Goal: Transaction & Acquisition: Purchase product/service

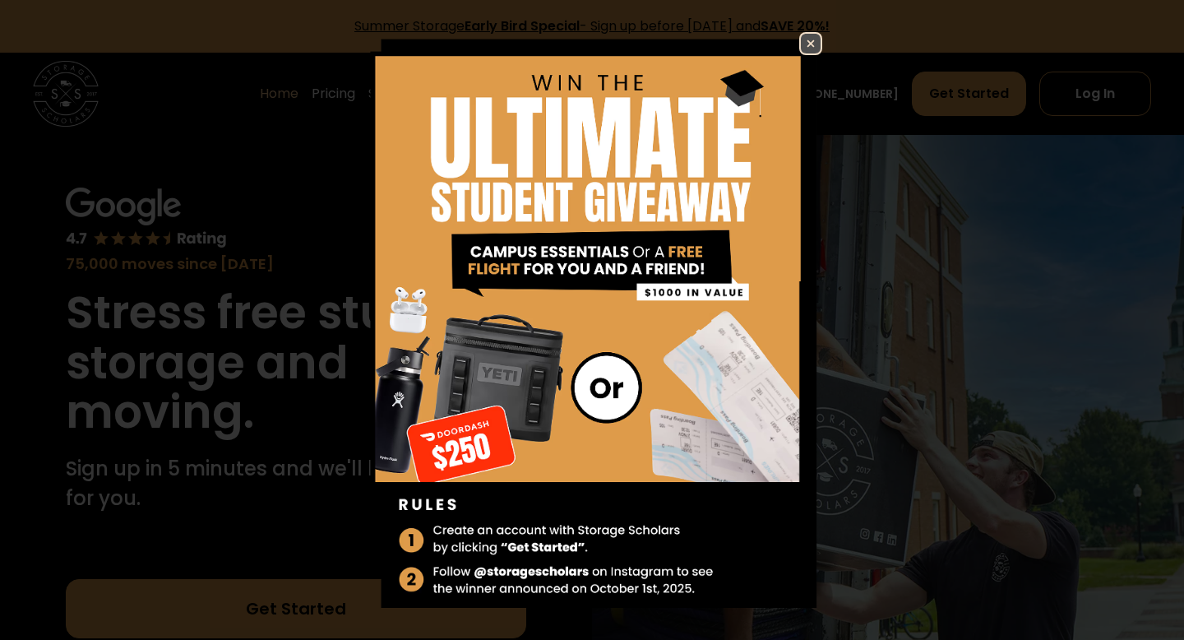
click at [813, 43] on img at bounding box center [811, 44] width 20 height 20
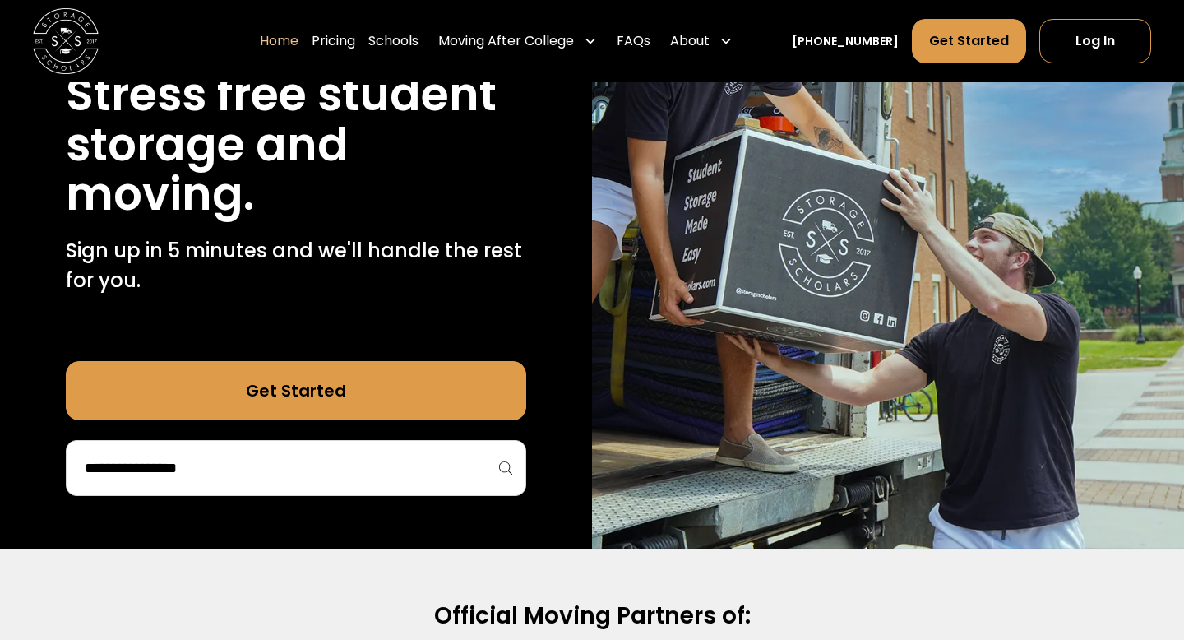
scroll to position [226, 0]
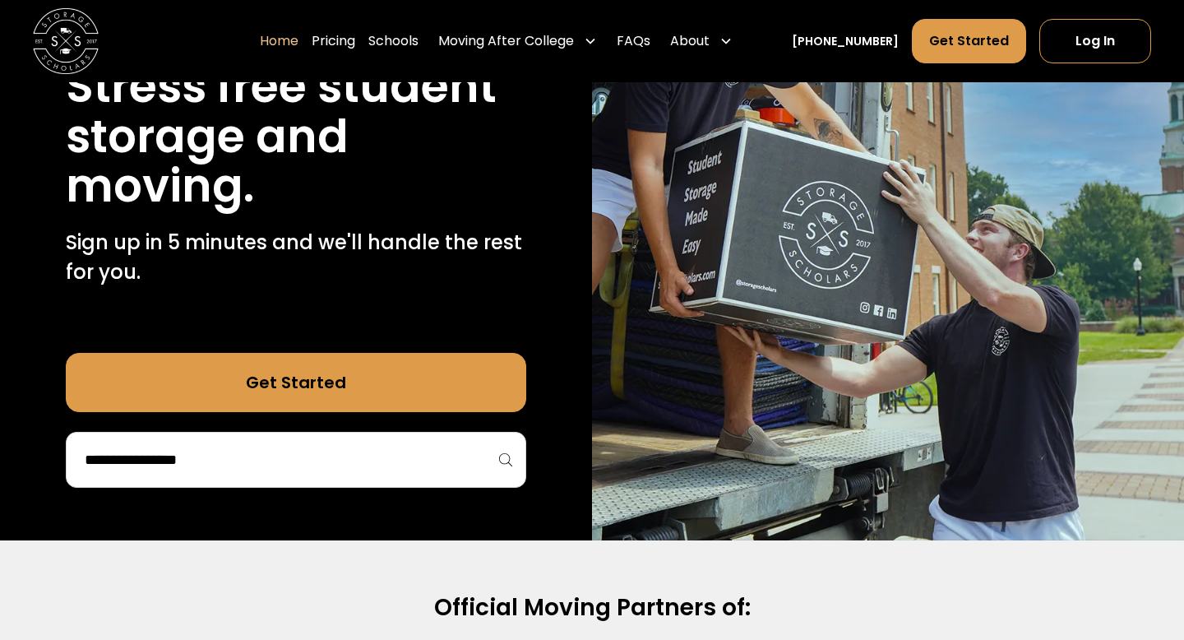
click at [345, 371] on link "Get Started" at bounding box center [296, 382] width 461 height 59
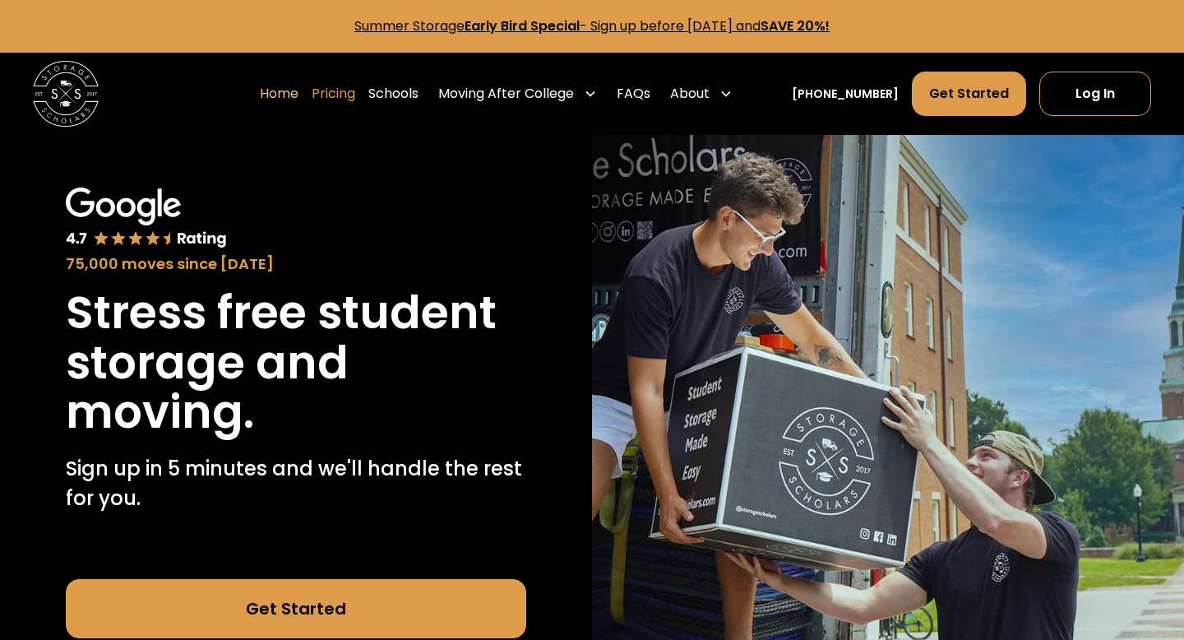
click at [355, 93] on link "Pricing" at bounding box center [334, 94] width 44 height 46
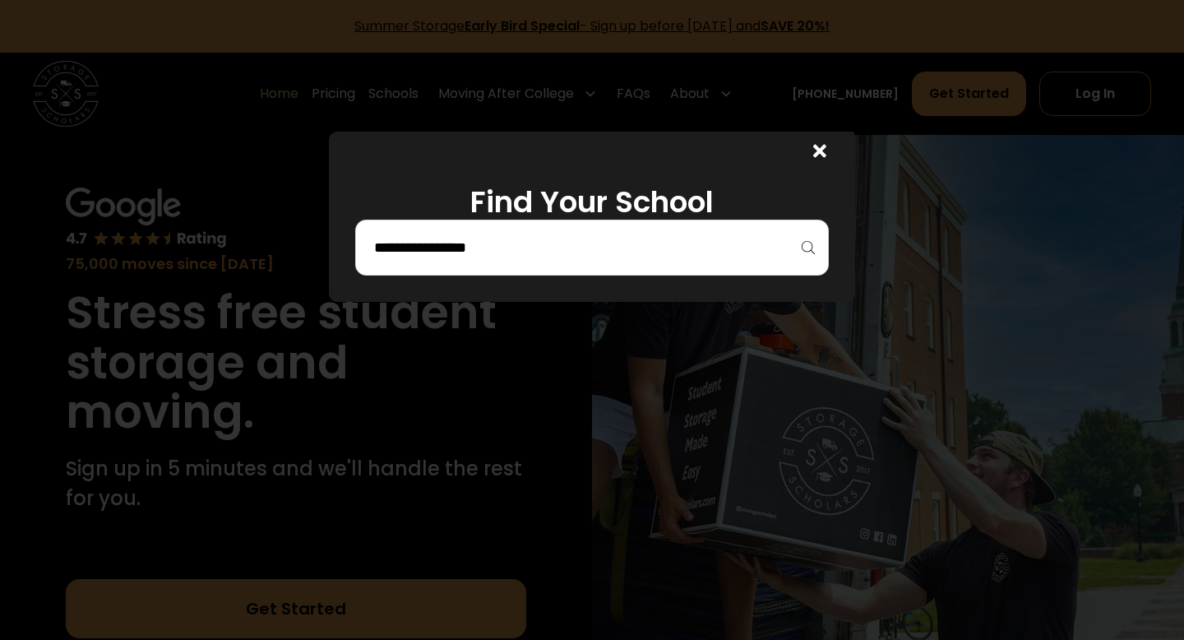
click at [465, 271] on div at bounding box center [592, 248] width 474 height 56
click at [470, 218] on h1 "Find Your School" at bounding box center [592, 201] width 474 height 35
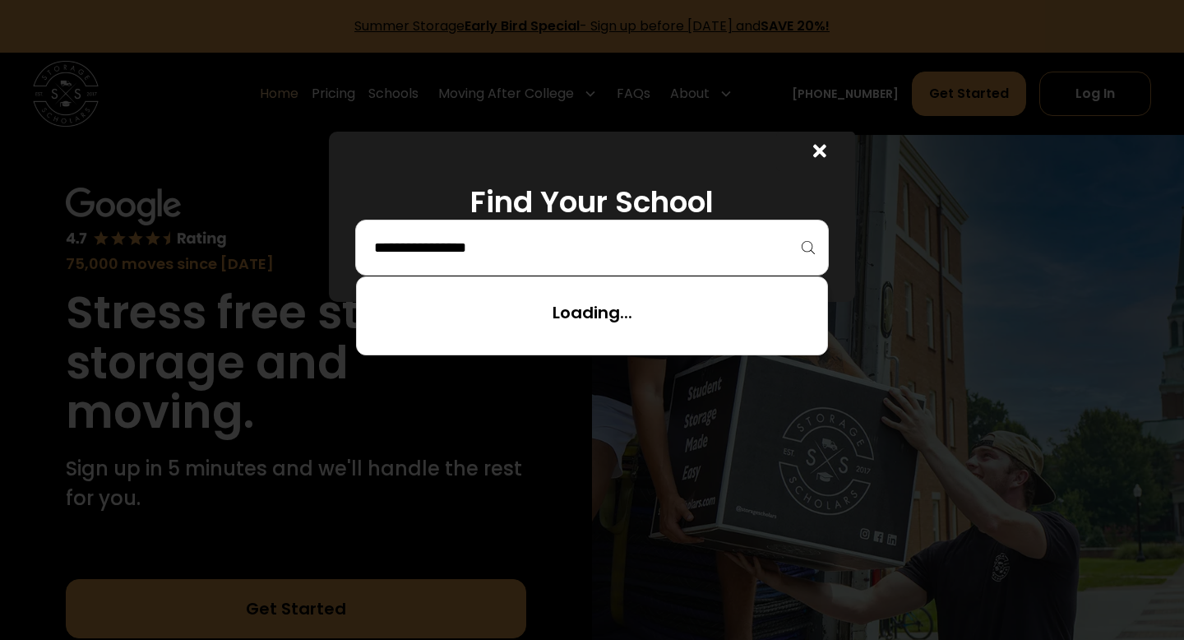
click at [470, 234] on input "search" at bounding box center [592, 248] width 439 height 28
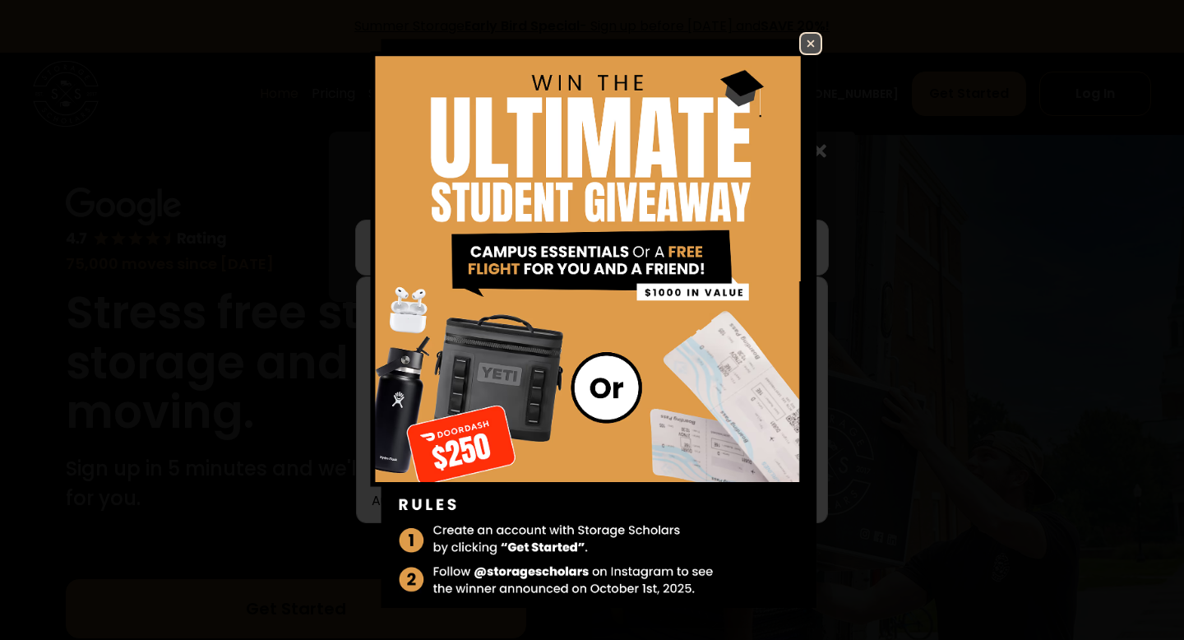
click at [813, 47] on img at bounding box center [811, 44] width 20 height 20
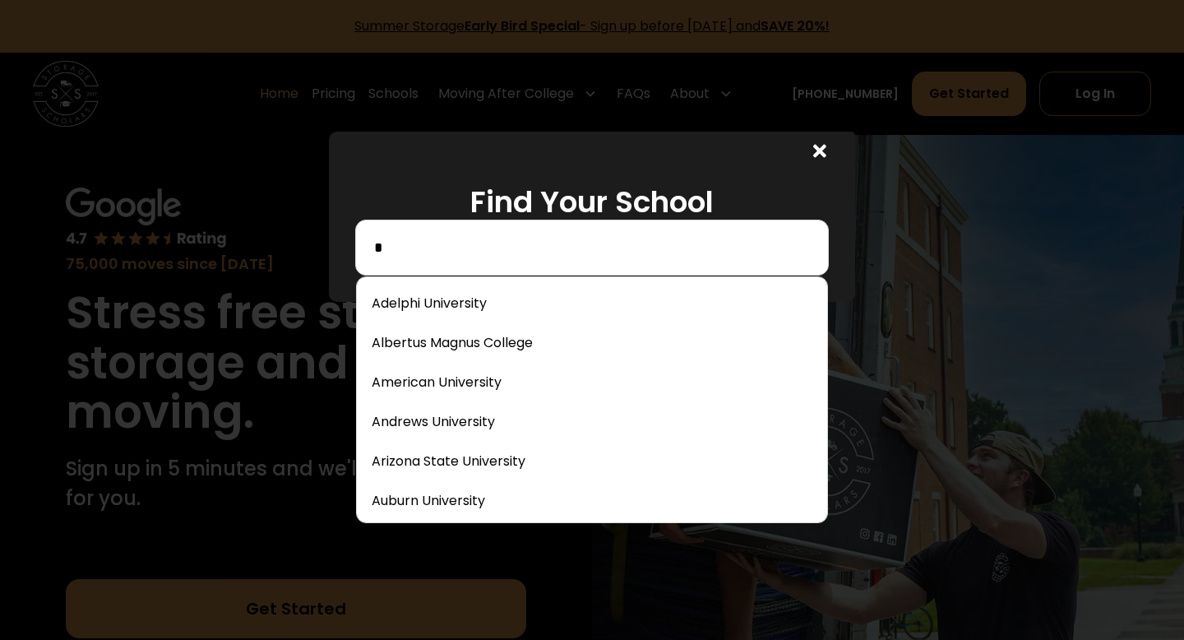
click at [451, 260] on input "*" at bounding box center [592, 248] width 439 height 28
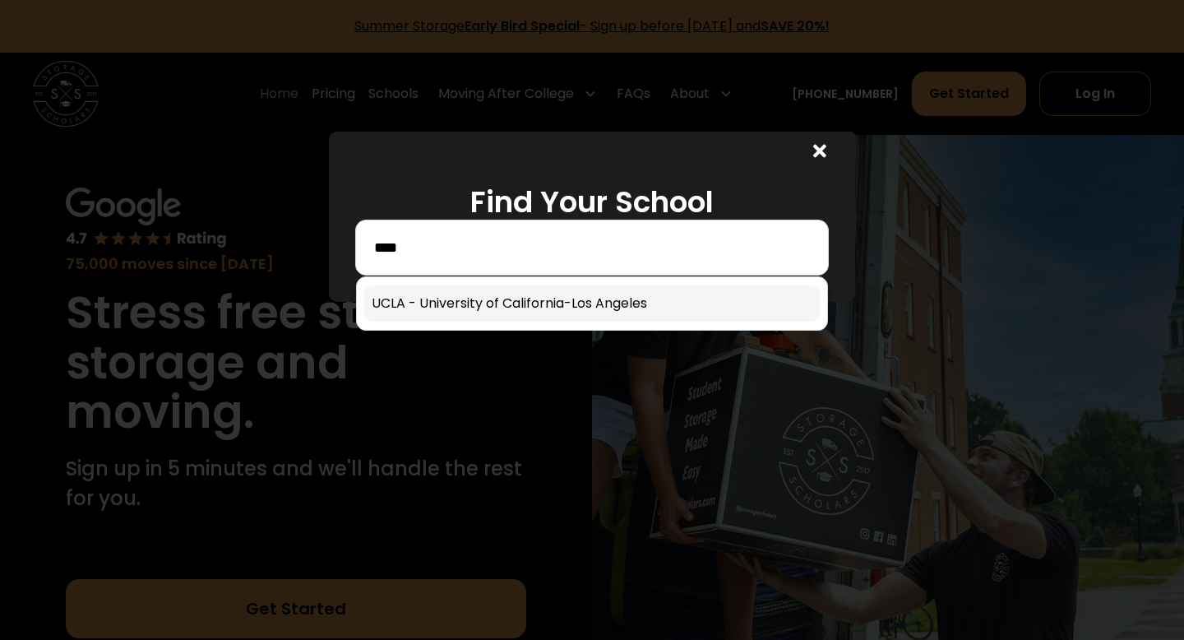
click at [487, 305] on link at bounding box center [592, 303] width 457 height 36
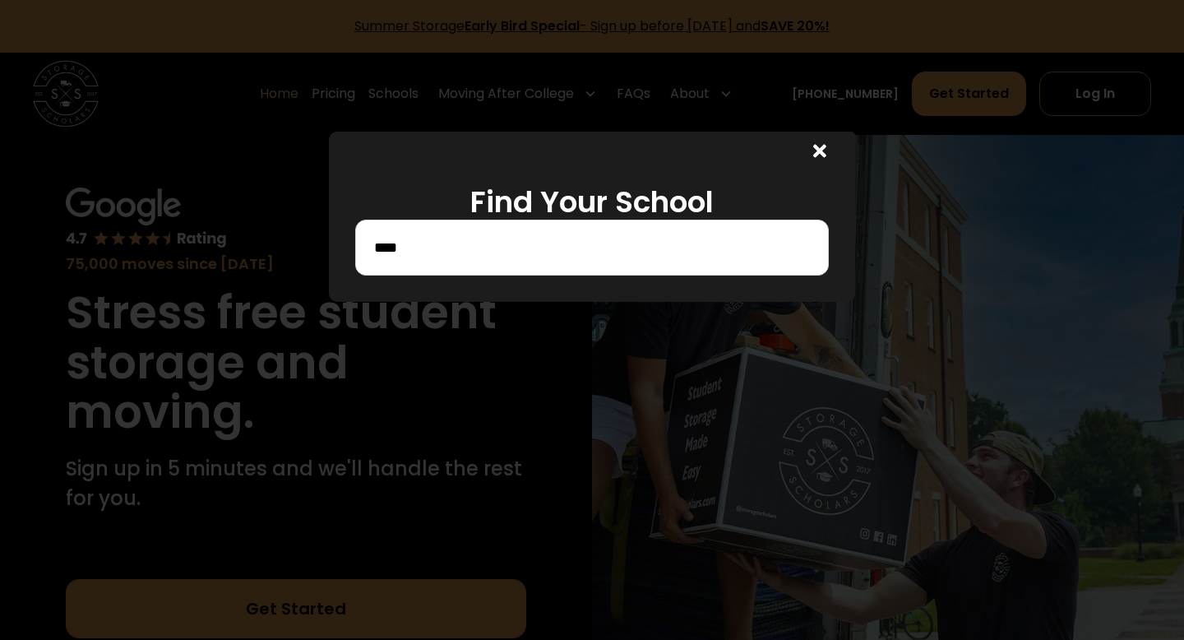
click at [492, 250] on input "****" at bounding box center [592, 248] width 439 height 28
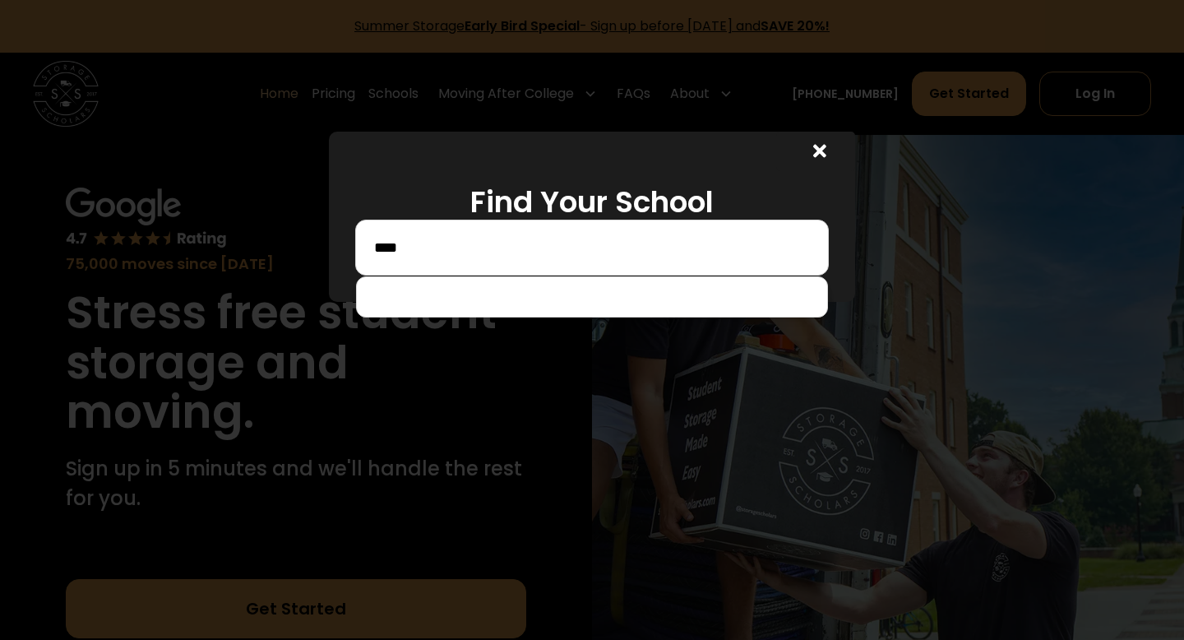
type input "****"
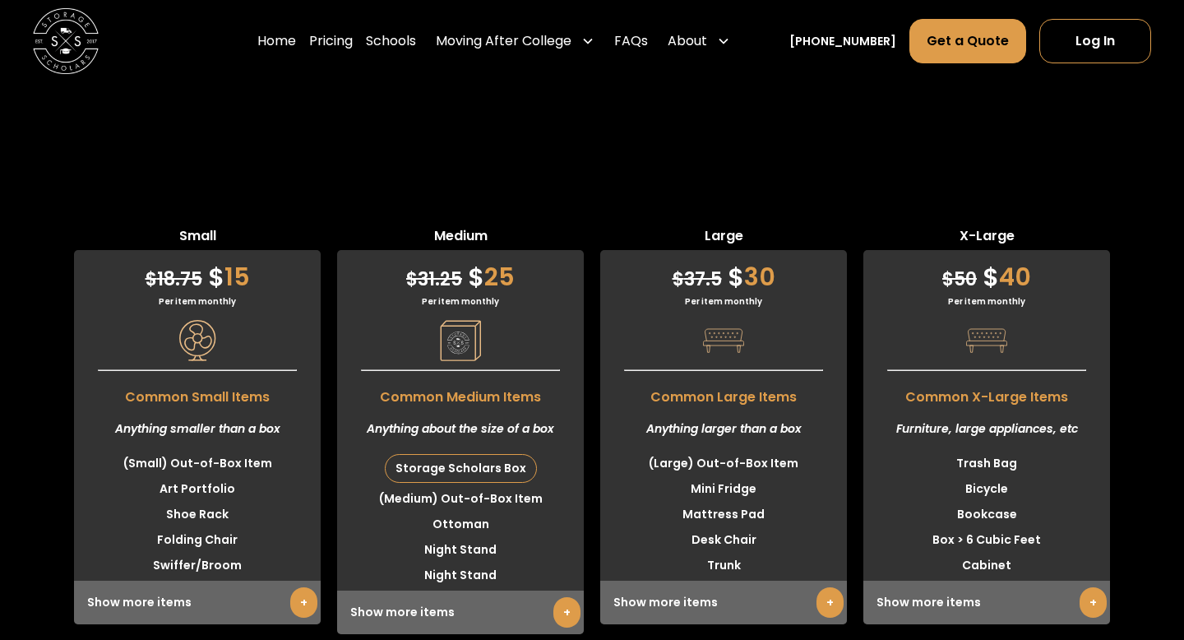
scroll to position [4067, 0]
